Goal: Information Seeking & Learning: Find specific fact

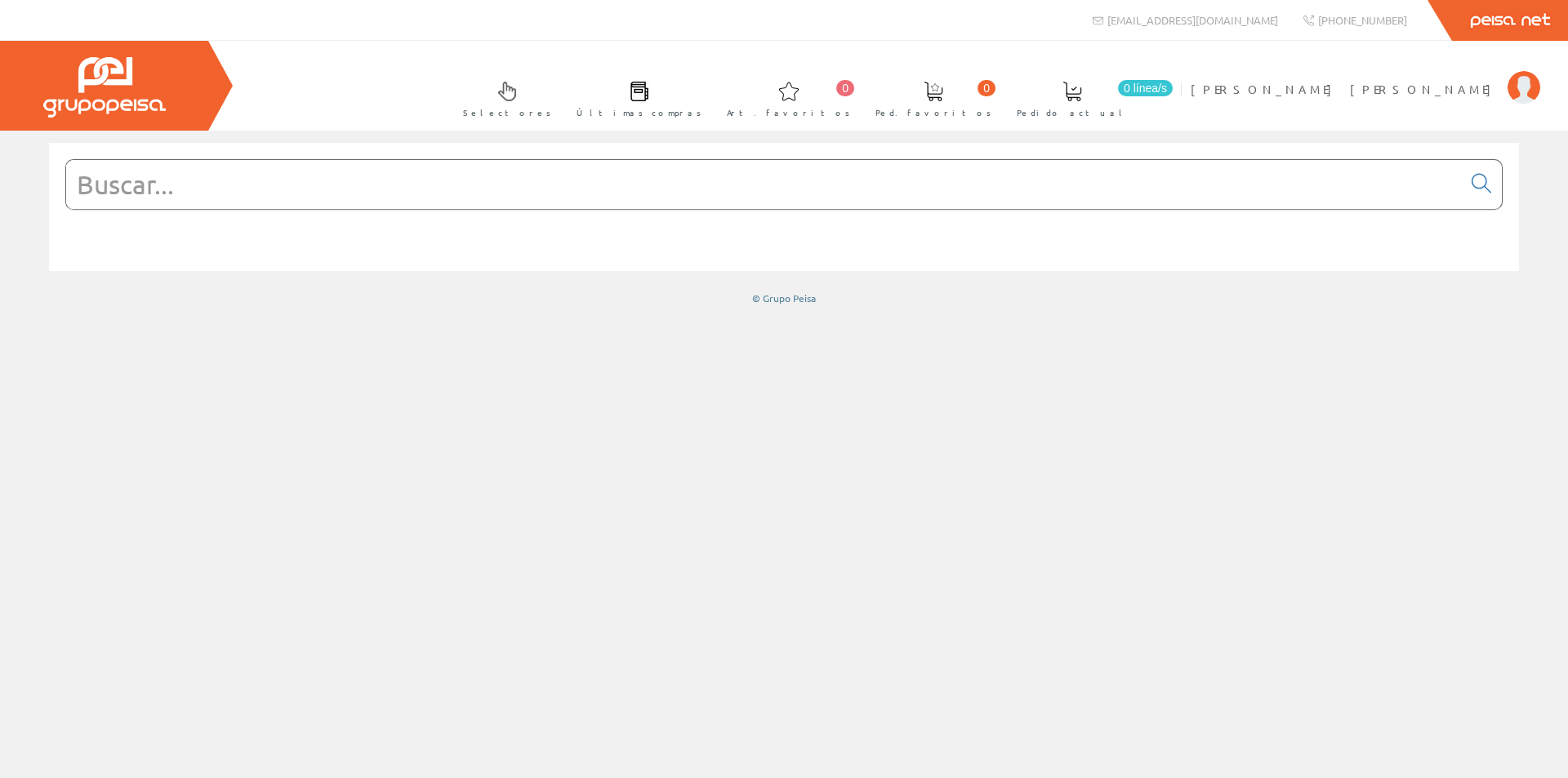
click at [140, 174] on input "text" at bounding box center [764, 184] width 1396 height 49
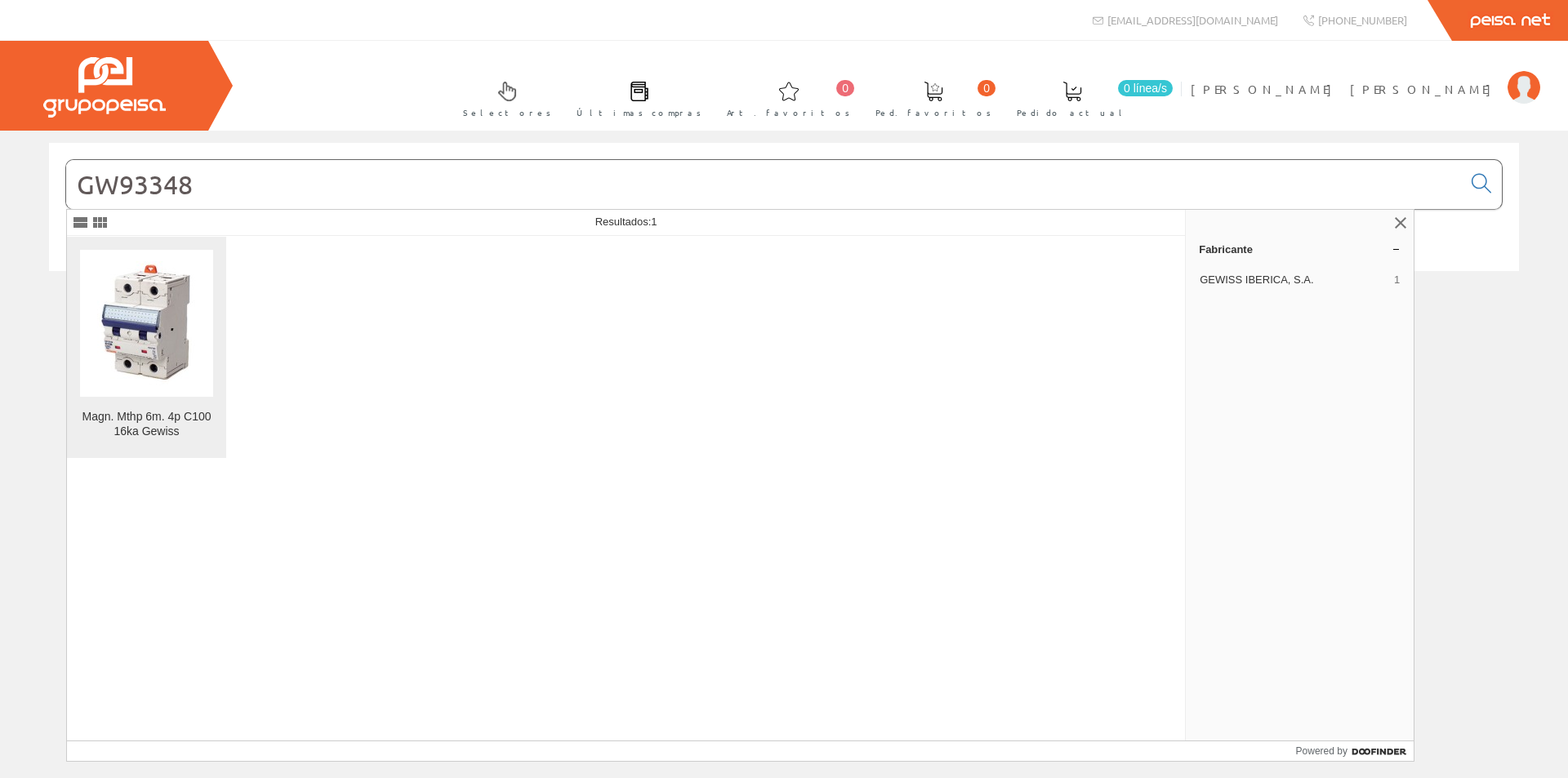
type input "GW93348"
click at [144, 365] on img at bounding box center [147, 323] width 100 height 124
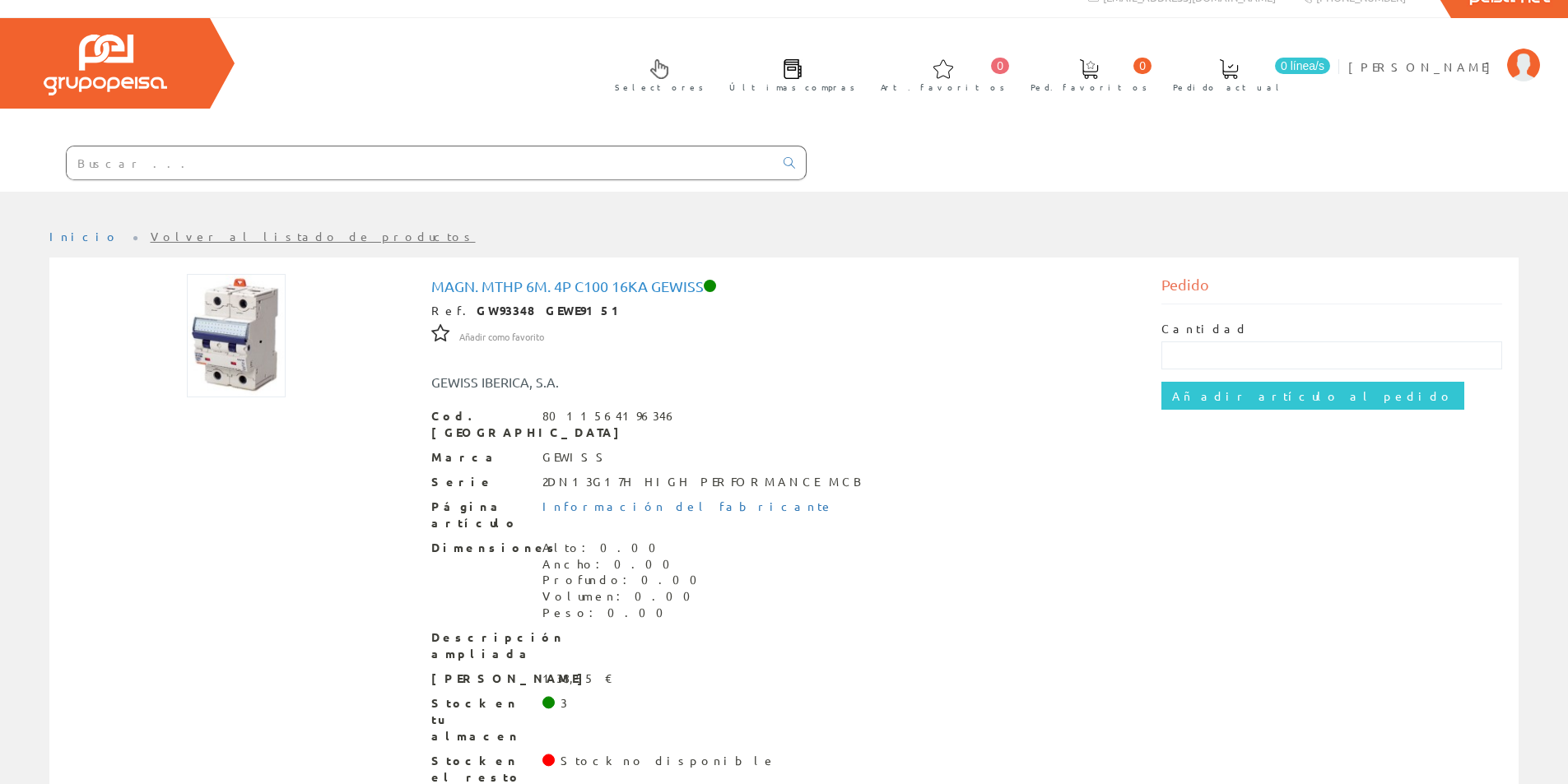
scroll to position [30, 0]
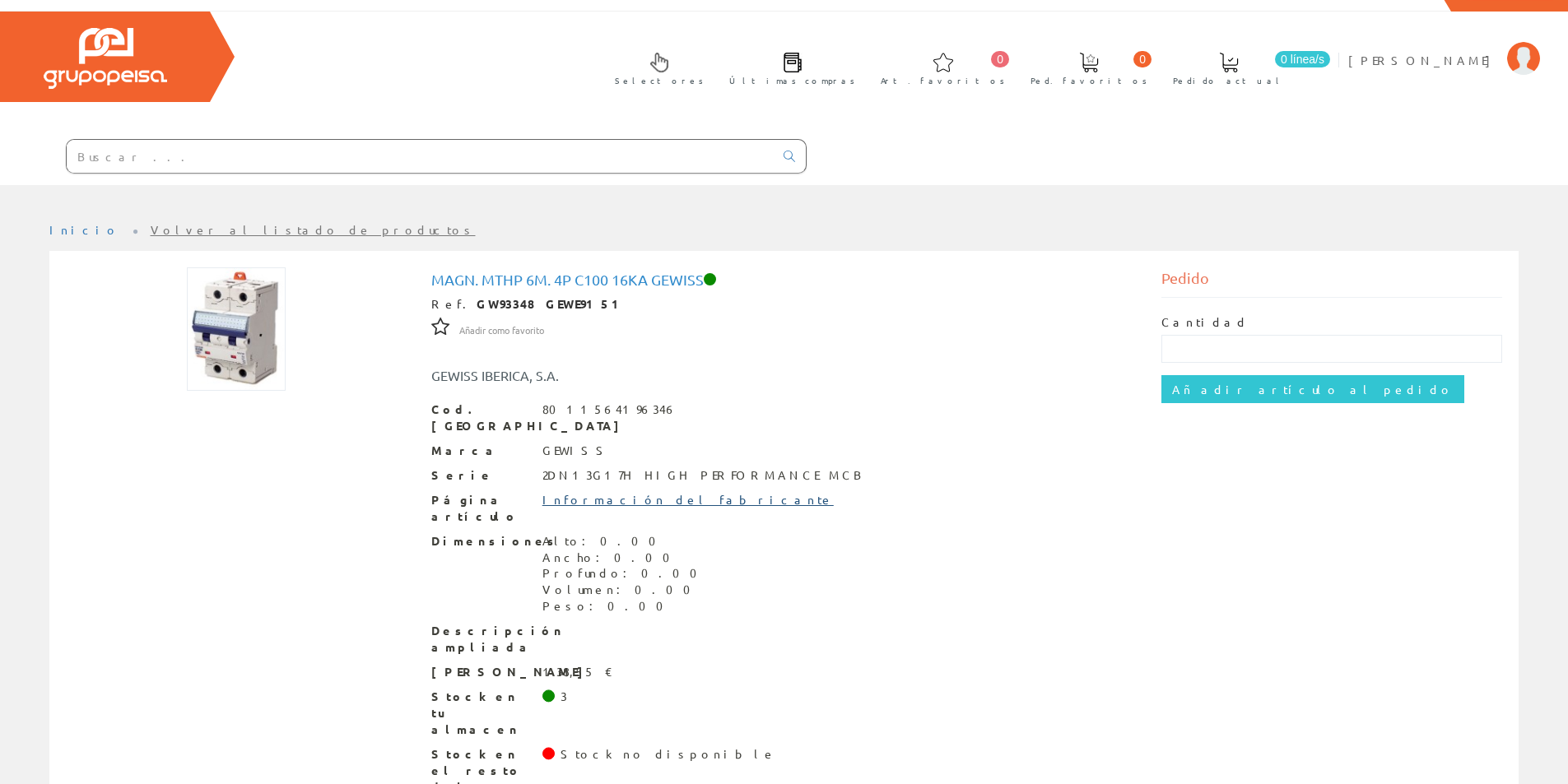
click at [603, 492] on link "Información del fabricante" at bounding box center [688, 499] width 291 height 14
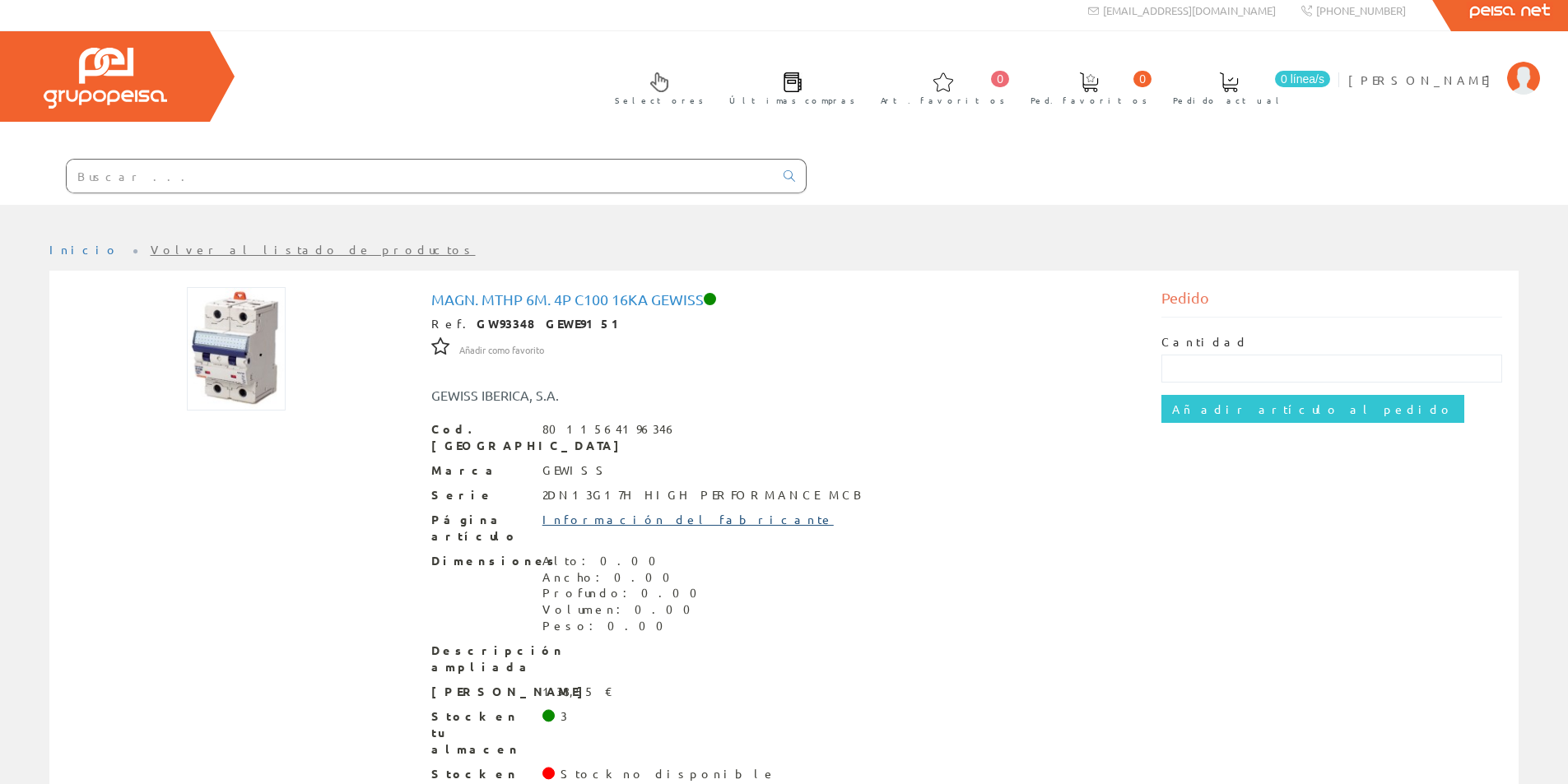
scroll to position [0, 0]
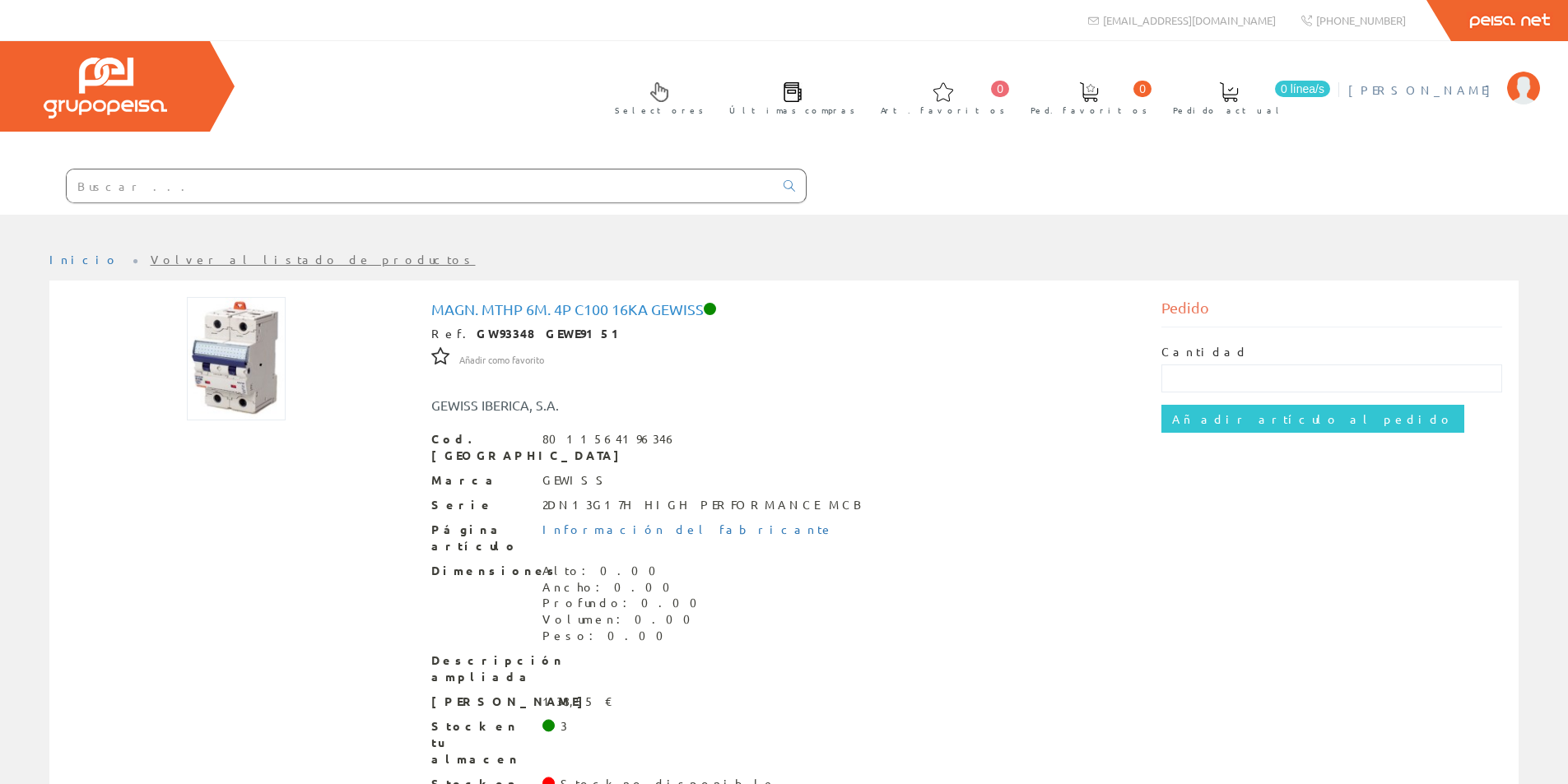
click at [1465, 106] on li "[PERSON_NAME] Mi cuenta Mis datos Mis ofertas Mis pedidos Mis albaranes Mis fac…" at bounding box center [1443, 100] width 199 height 63
click at [1461, 87] on span "[PERSON_NAME]" at bounding box center [1423, 90] width 150 height 16
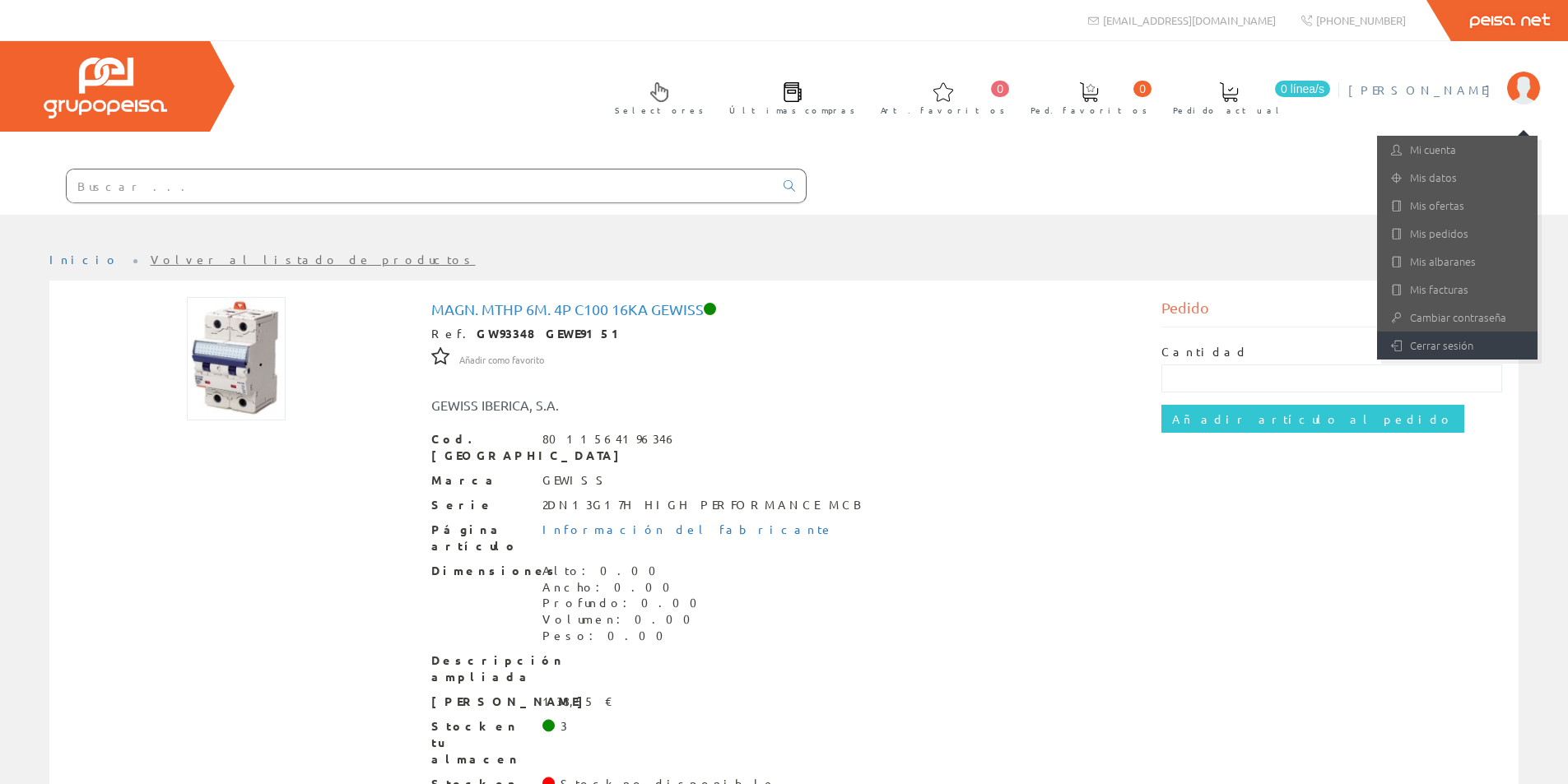
click at [1431, 347] on link "Cerrar sesión" at bounding box center [1457, 345] width 160 height 28
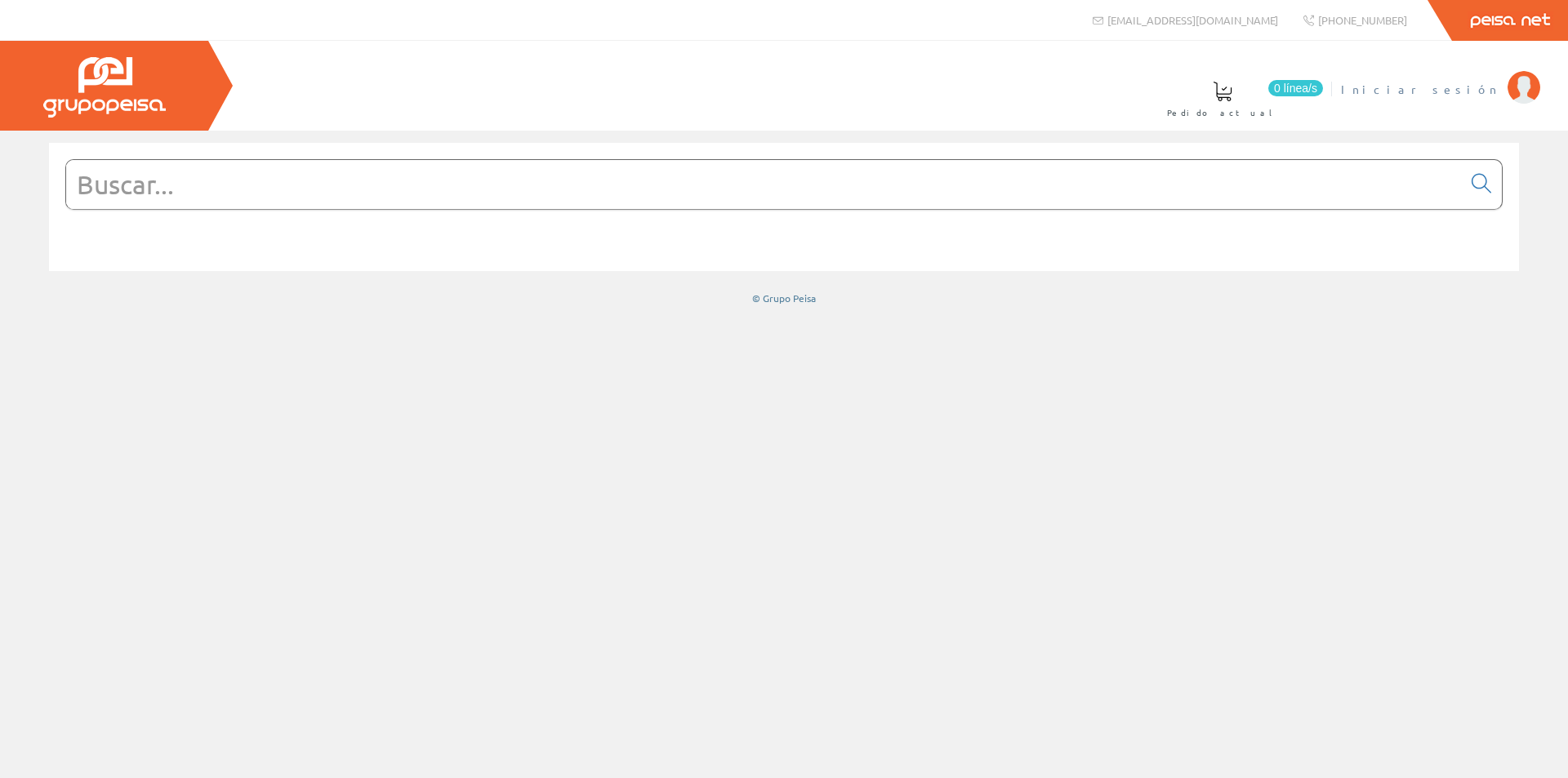
click at [1522, 84] on img at bounding box center [1523, 87] width 33 height 33
